Goal: Task Accomplishment & Management: Manage account settings

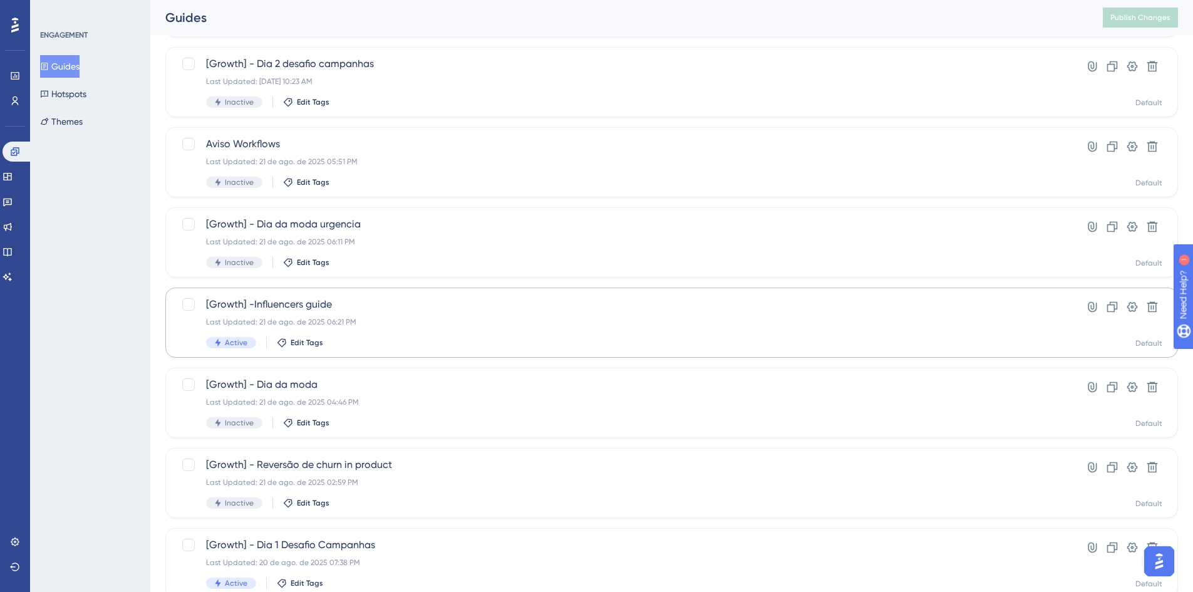
scroll to position [251, 0]
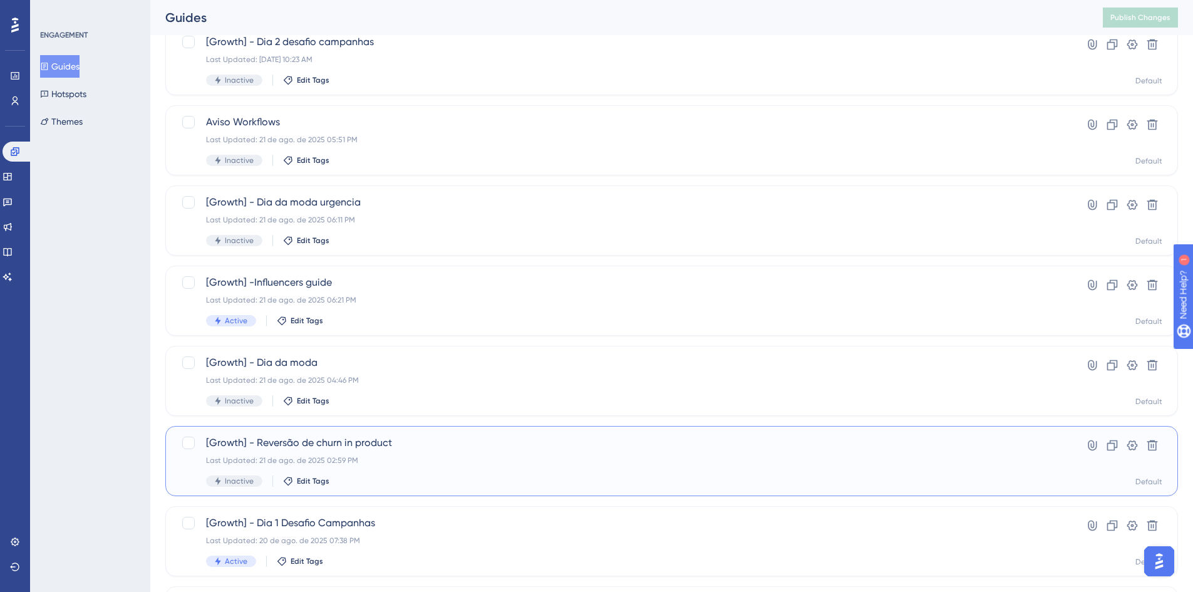
click at [485, 442] on span "[Growth] - Reversão de churn in product" at bounding box center [621, 442] width 831 height 15
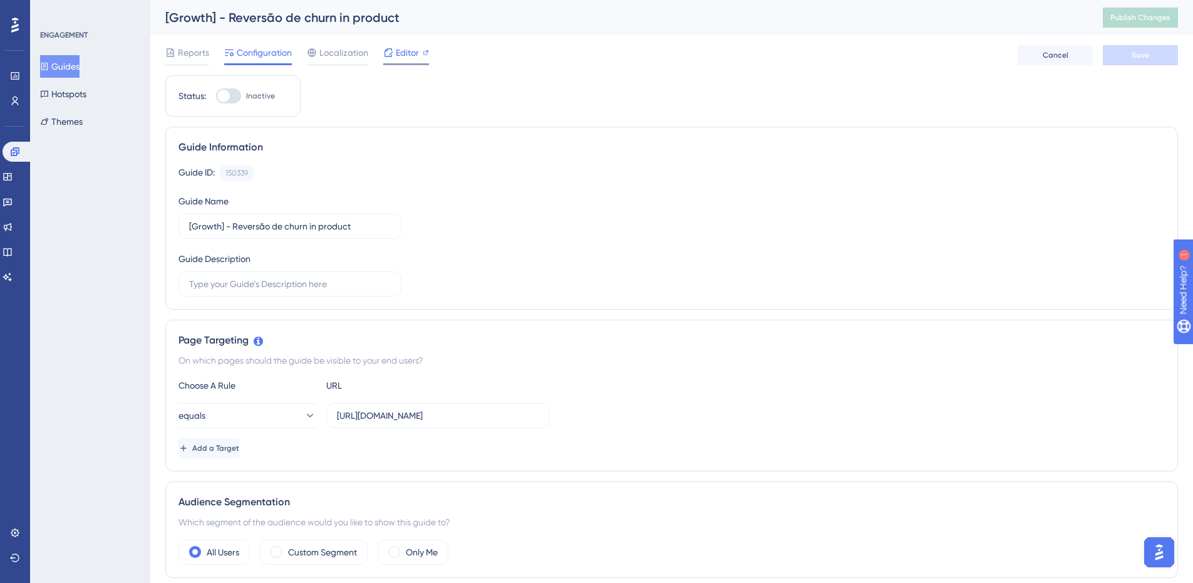
click at [407, 46] on span "Editor" at bounding box center [407, 52] width 23 height 15
click at [184, 53] on span "Reports" at bounding box center [193, 52] width 31 height 15
click at [80, 66] on button "Guides" at bounding box center [59, 66] width 39 height 23
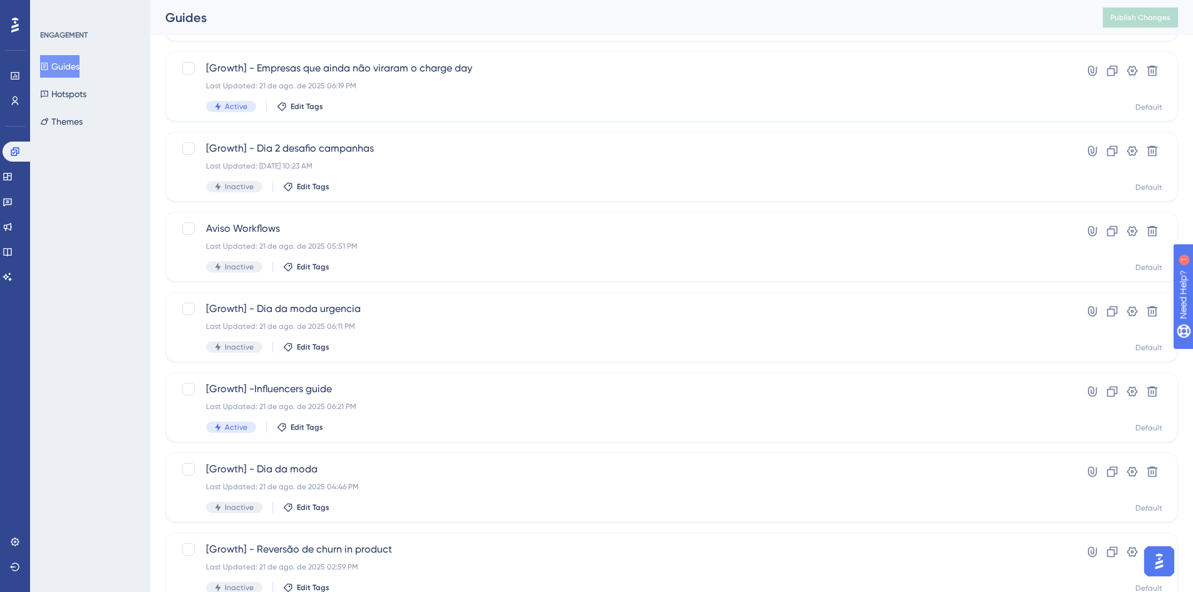
scroll to position [318, 0]
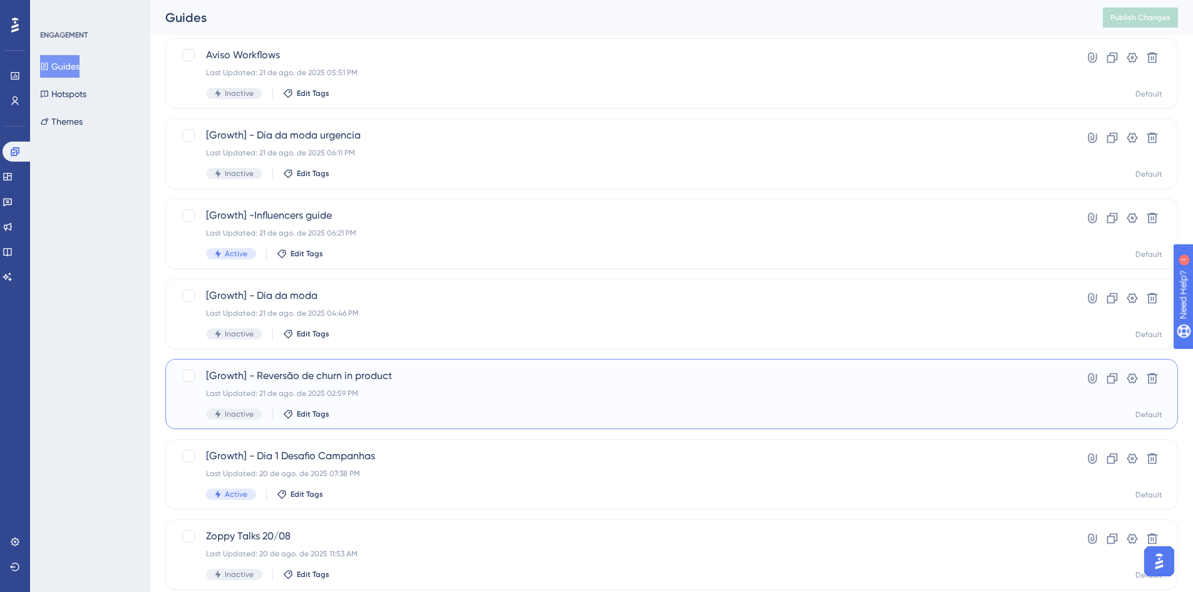
click at [397, 373] on span "[Growth] - Reversão de churn in product" at bounding box center [621, 375] width 831 height 15
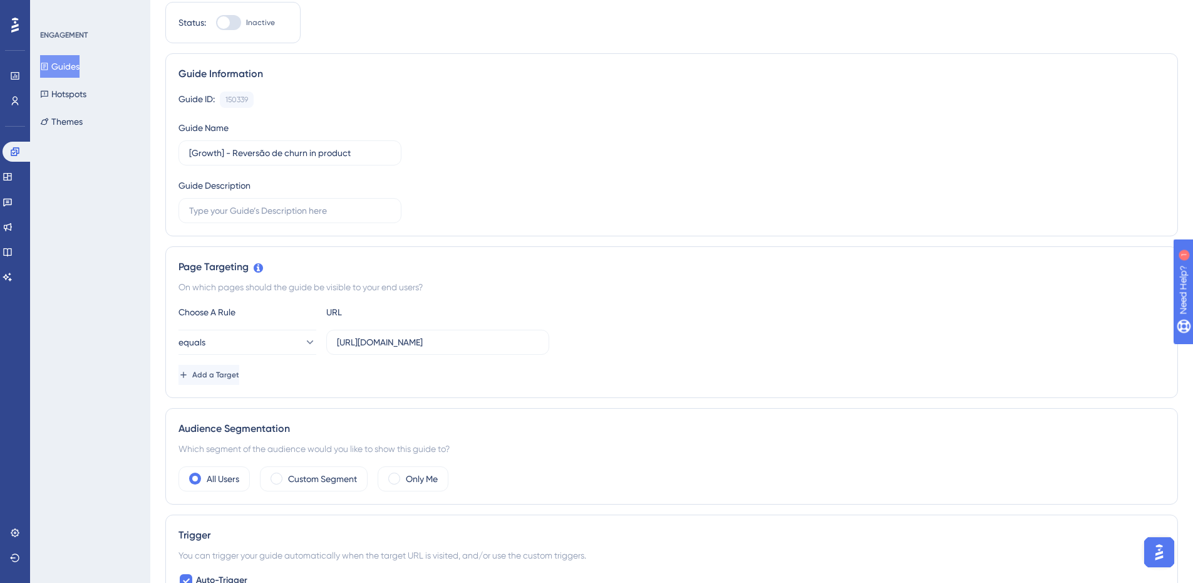
scroll to position [188, 0]
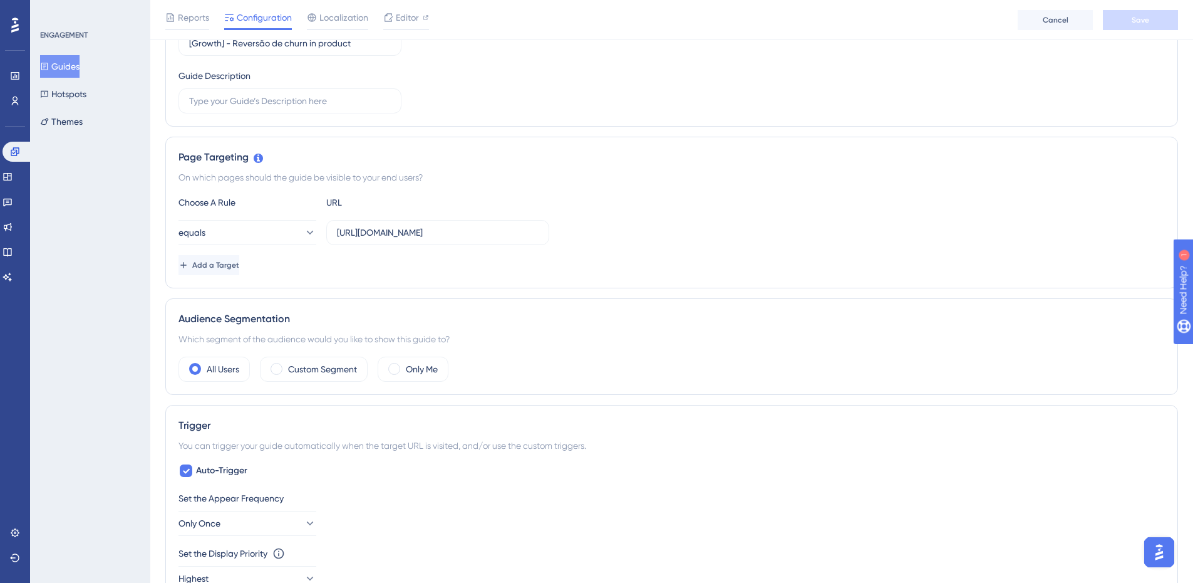
drag, startPoint x: 732, startPoint y: 308, endPoint x: 942, endPoint y: 390, distance: 225.9
click at [731, 308] on div "Audience Segmentation Which segment of the audience would you like to show this…" at bounding box center [671, 346] width 1013 height 96
click at [75, 58] on button "Guides" at bounding box center [59, 66] width 39 height 23
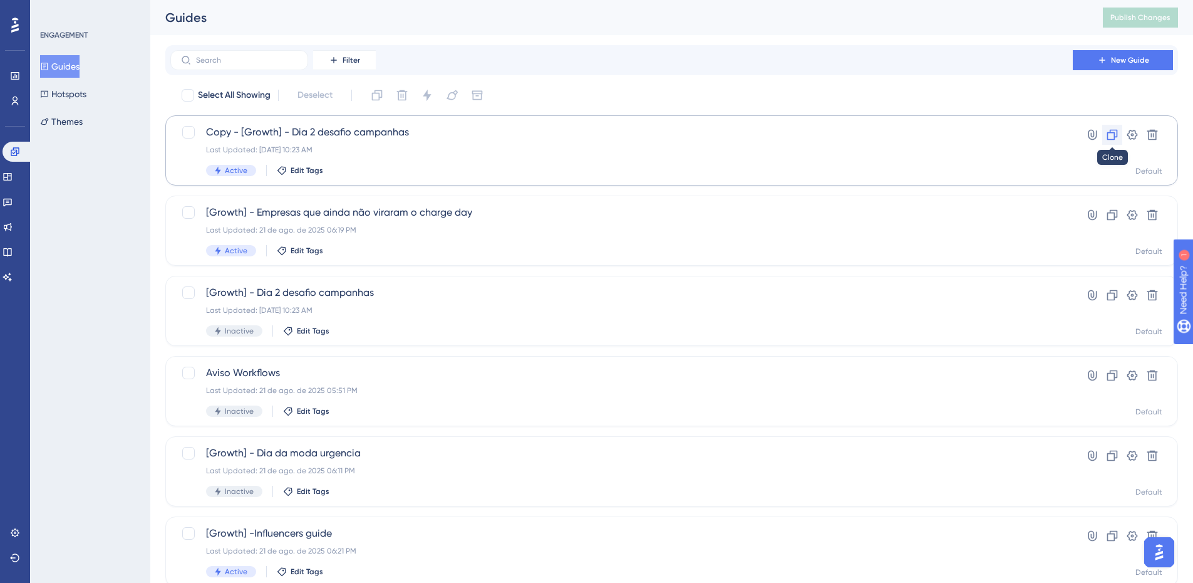
click at [1113, 128] on button at bounding box center [1113, 135] width 20 height 20
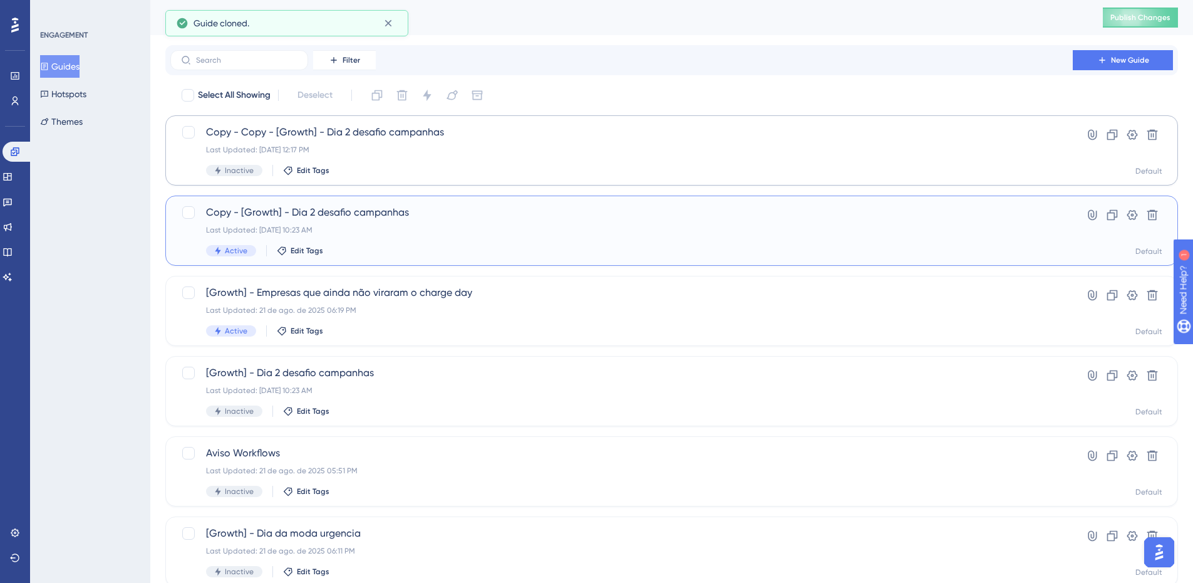
click at [318, 202] on div "Copy - [Growth] - Dia 2 desafio campanhas Last Updated: [DATE] 10:23 AM Active …" at bounding box center [671, 230] width 1013 height 70
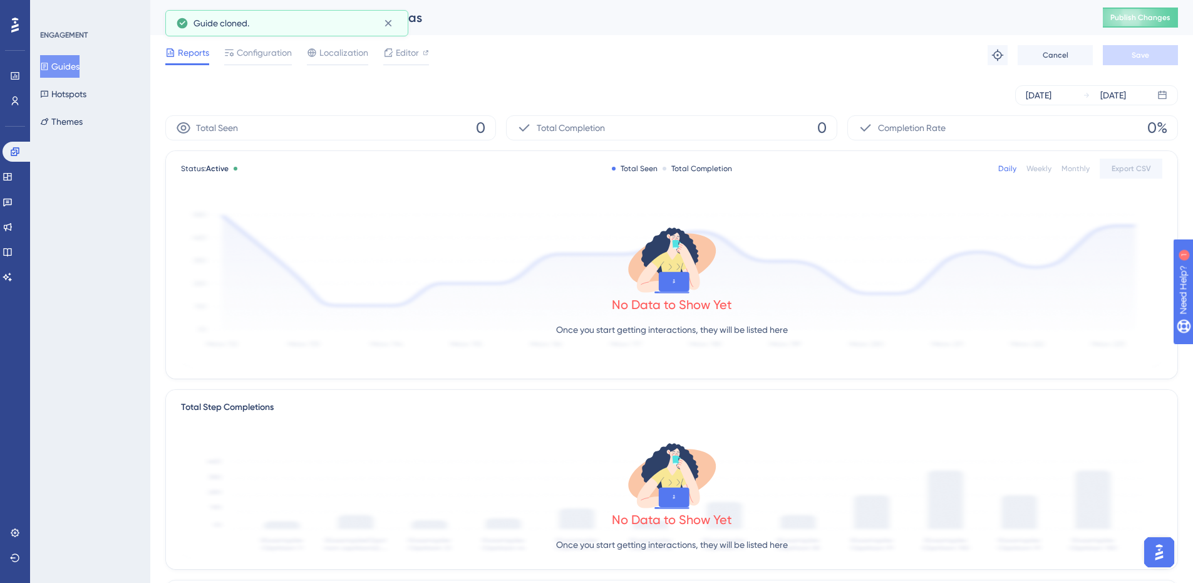
click at [252, 65] on div "Reports Configuration Localization Editor Troubleshoot Cancel Save" at bounding box center [671, 55] width 1013 height 40
click at [251, 64] on div at bounding box center [258, 64] width 68 height 2
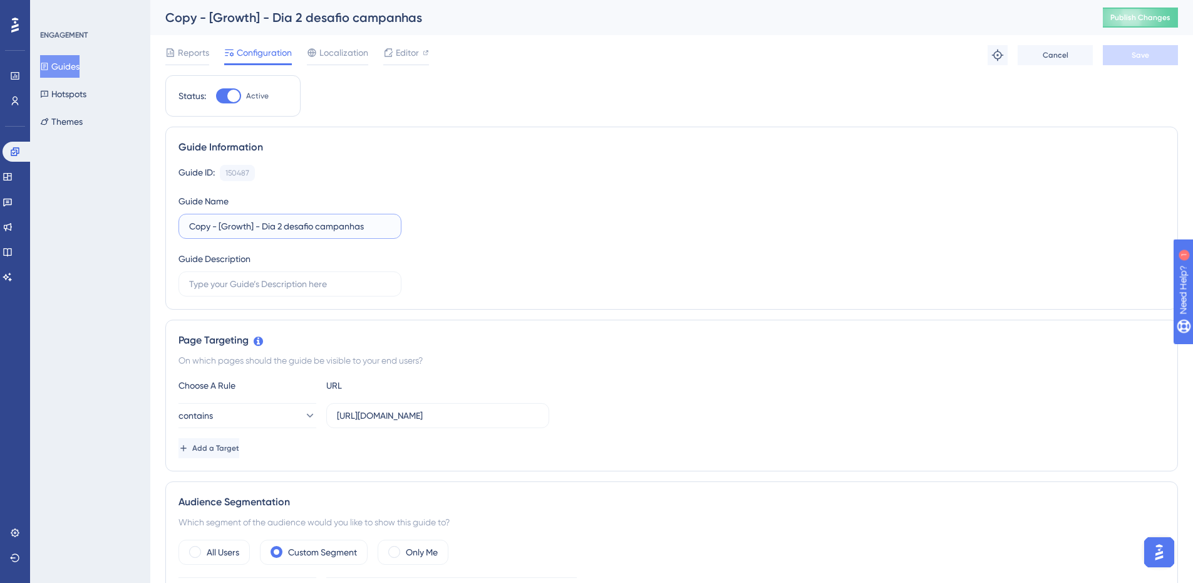
drag, startPoint x: 218, startPoint y: 224, endPoint x: 191, endPoint y: 220, distance: 27.2
click at [191, 220] on input "Copy - [Growth] - Dia 2 desafio campanhas" at bounding box center [290, 226] width 202 height 14
click at [1126, 57] on button "Save" at bounding box center [1140, 55] width 75 height 20
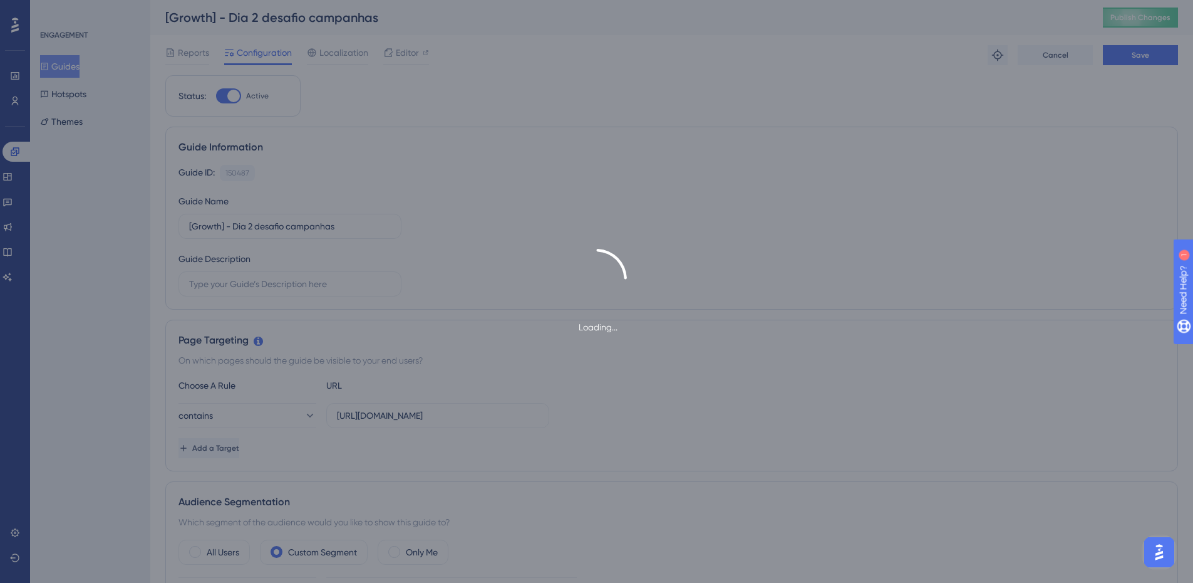
type input "[Growth] - Dia 2 desafio campanhas-1"
